Goal: Information Seeking & Learning: Learn about a topic

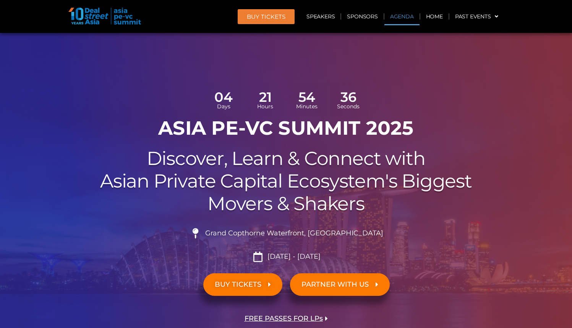
click at [405, 13] on link "Agenda" at bounding box center [402, 17] width 35 height 18
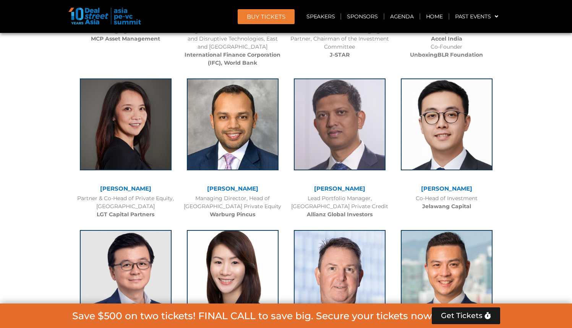
scroll to position [1206, 0]
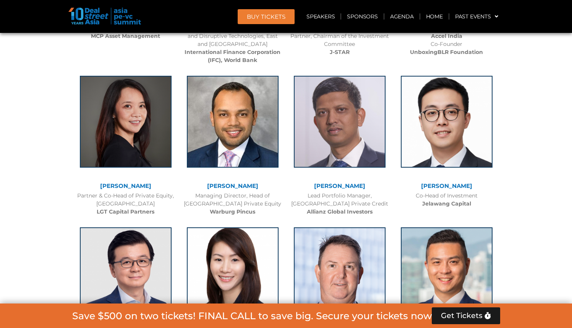
drag, startPoint x: 62, startPoint y: 145, endPoint x: 63, endPoint y: 151, distance: 6.5
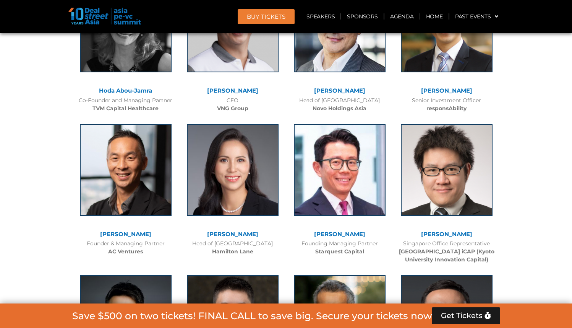
scroll to position [3156, 0]
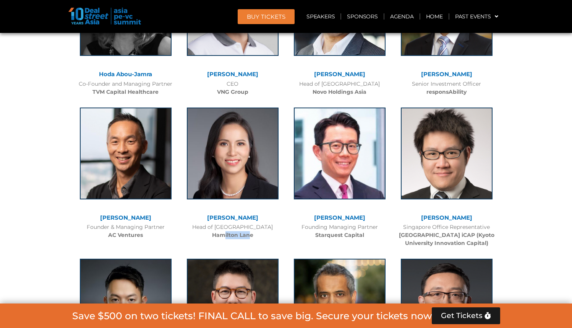
drag, startPoint x: 241, startPoint y: 219, endPoint x: 248, endPoint y: 219, distance: 6.9
click at [248, 231] on b "Hamilton Lane" at bounding box center [232, 234] width 41 height 7
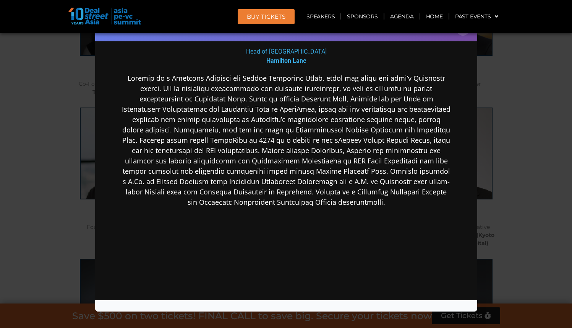
scroll to position [137, 0]
click at [465, 34] on button "×" at bounding box center [462, 28] width 13 height 13
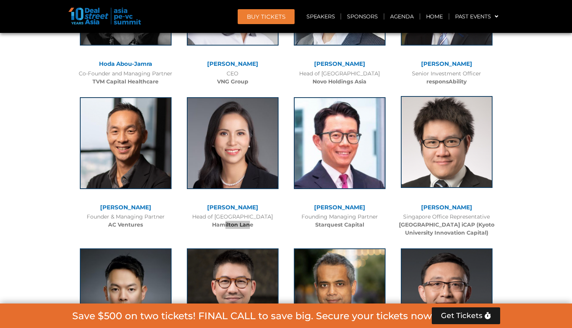
scroll to position [3291, 0]
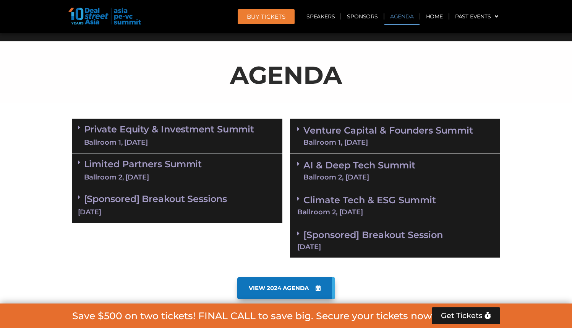
scroll to position [427, 0]
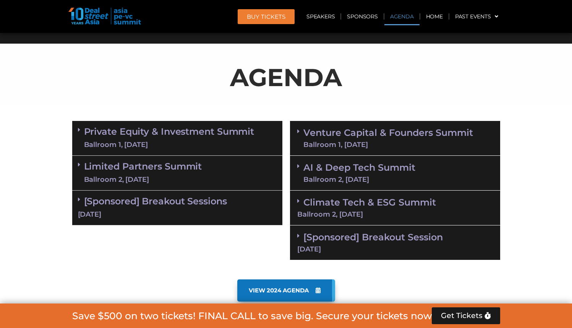
click at [81, 128] on span at bounding box center [81, 130] width 6 height 6
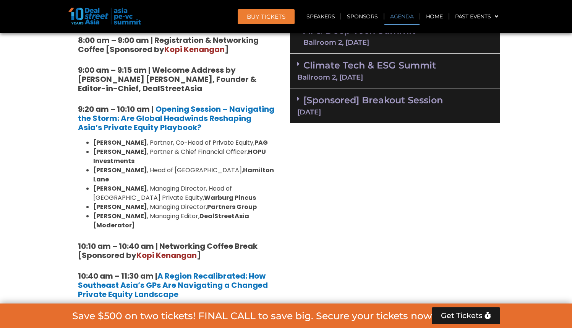
scroll to position [564, 0]
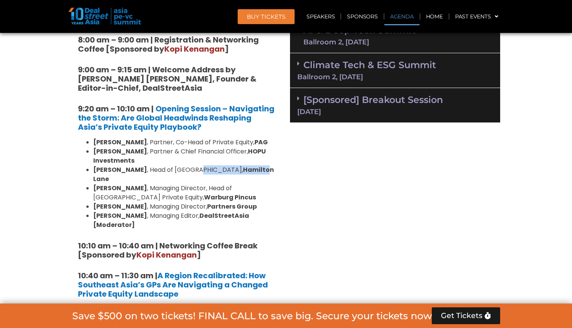
drag, startPoint x: 224, startPoint y: 171, endPoint x: 181, endPoint y: 168, distance: 42.9
click at [181, 168] on li "[PERSON_NAME] , Head of [GEOGRAPHIC_DATA], [PERSON_NAME]" at bounding box center [185, 174] width 184 height 18
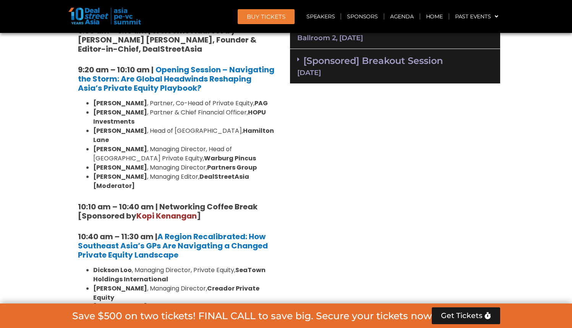
scroll to position [312, 0]
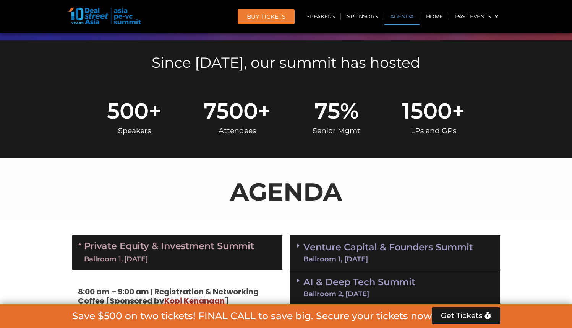
click at [158, 243] on link "Private Equity & Investment Summit Ballroom 1, [DATE]" at bounding box center [169, 252] width 171 height 23
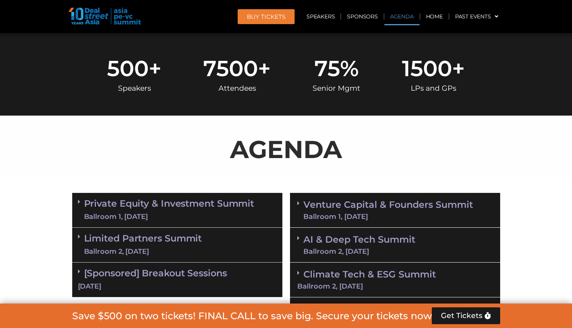
scroll to position [364, 0]
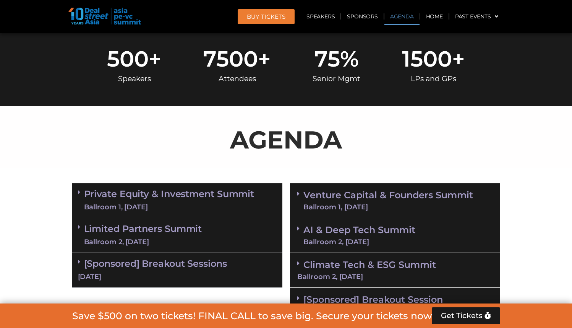
click at [169, 237] on div "Ballroom 2, [DATE]" at bounding box center [143, 242] width 118 height 10
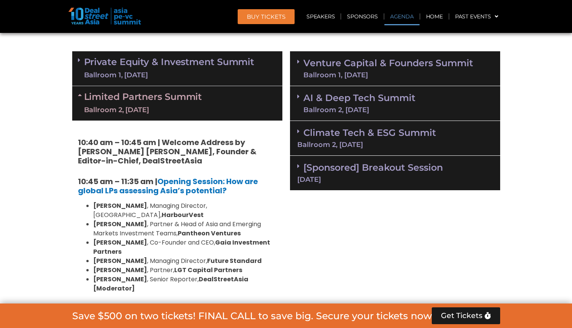
scroll to position [498, 0]
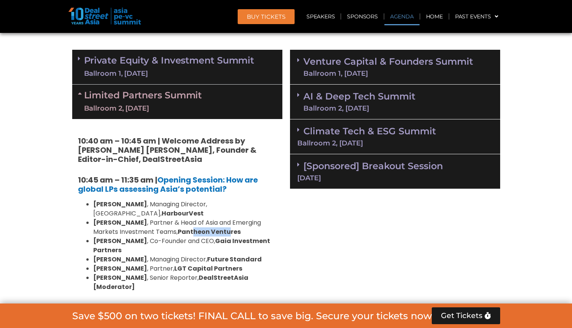
drag, startPoint x: 167, startPoint y: 222, endPoint x: 203, endPoint y: 223, distance: 36.0
click at [203, 227] on strong "Pantheon Ventures" at bounding box center [209, 231] width 63 height 9
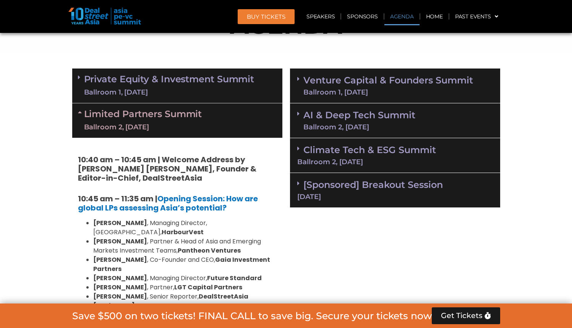
scroll to position [479, 0]
click at [90, 117] on link "Limited Partners [GEOGRAPHIC_DATA] 2, [DATE]" at bounding box center [143, 120] width 118 height 23
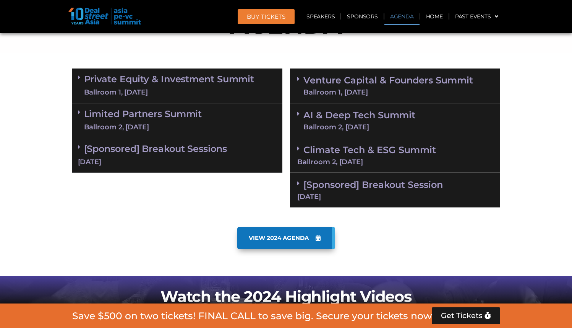
click at [90, 145] on link "[Sponsored] Breakout Sessions [DATE]" at bounding box center [177, 155] width 199 height 24
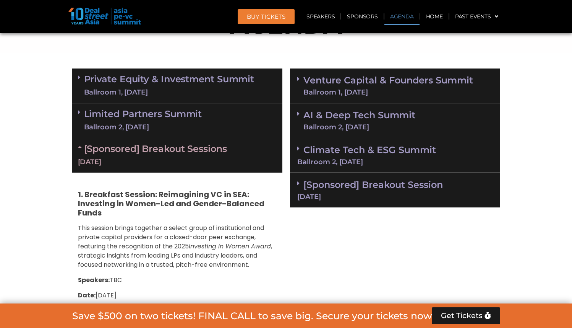
click at [90, 145] on link "[Sponsored] Breakout Sessions [DATE]" at bounding box center [177, 155] width 199 height 24
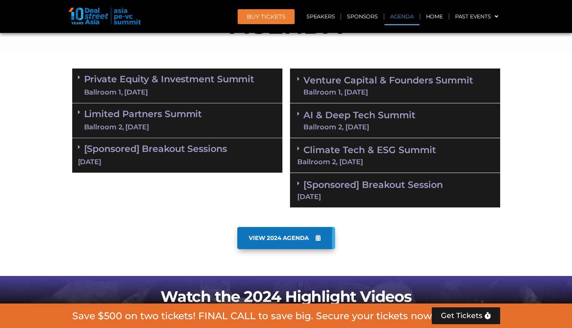
click at [172, 82] on link "Private Equity & Investment Summit Ballroom 1, [DATE]" at bounding box center [169, 85] width 171 height 23
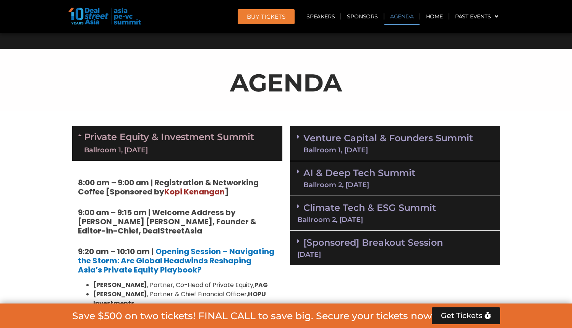
scroll to position [421, 0]
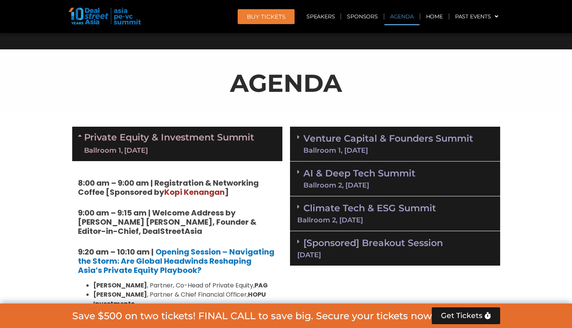
click at [345, 147] on div "Ballroom 1, [DATE]" at bounding box center [389, 150] width 170 height 7
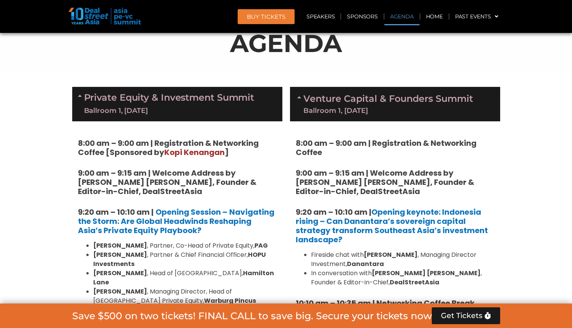
scroll to position [489, 0]
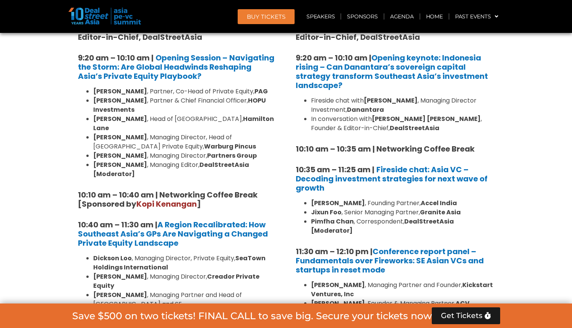
scroll to position [616, 0]
